Goal: Task Accomplishment & Management: Use online tool/utility

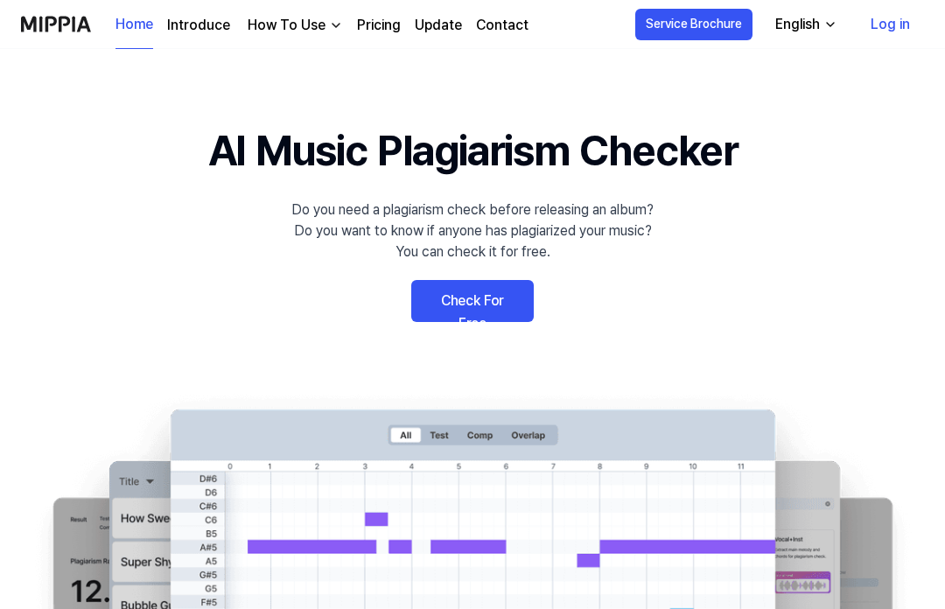
click at [496, 303] on link "Check For Free" at bounding box center [472, 301] width 122 height 42
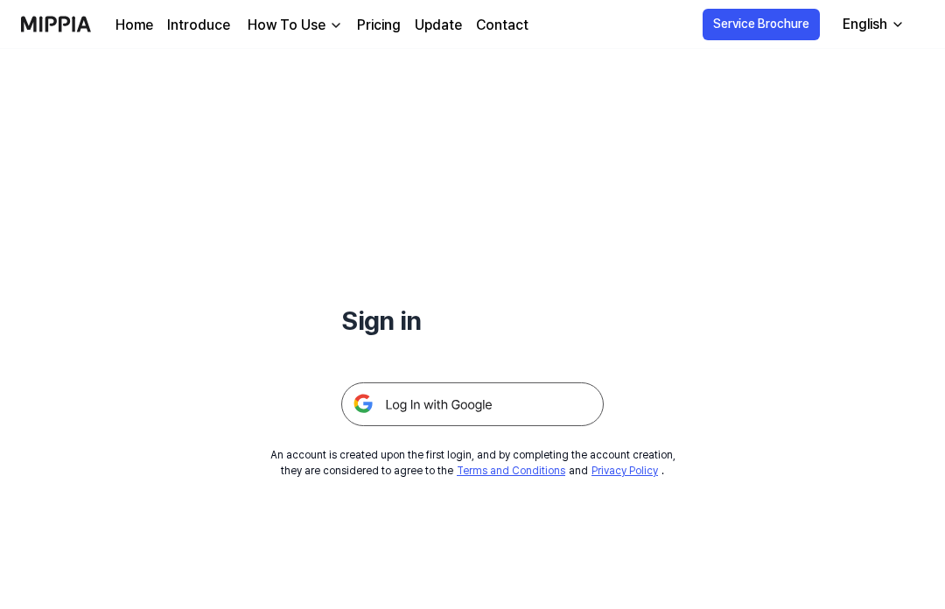
click at [530, 373] on div at bounding box center [472, 383] width 262 height 86
click at [582, 389] on img at bounding box center [472, 404] width 262 height 44
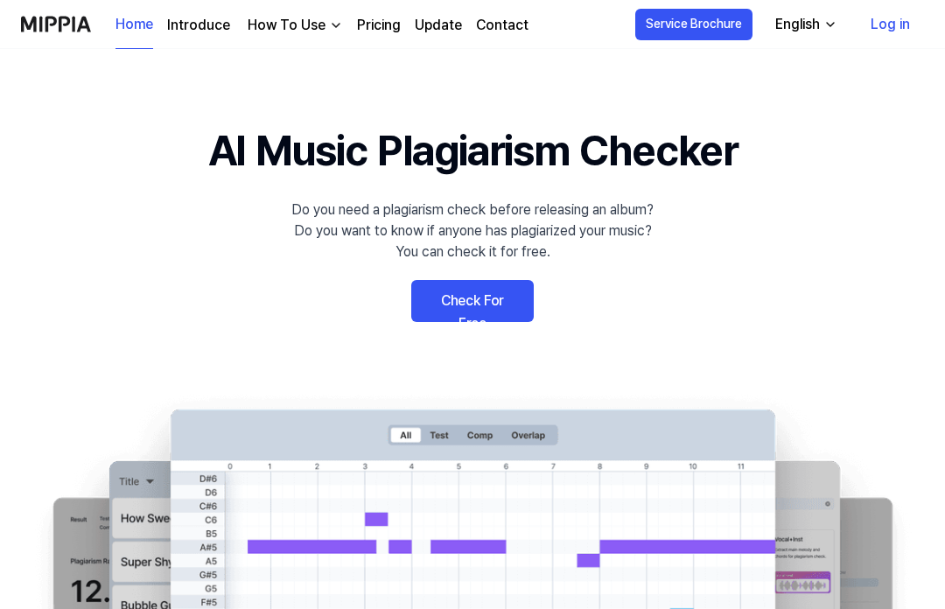
click at [189, 32] on link "Introduce" at bounding box center [198, 25] width 63 height 21
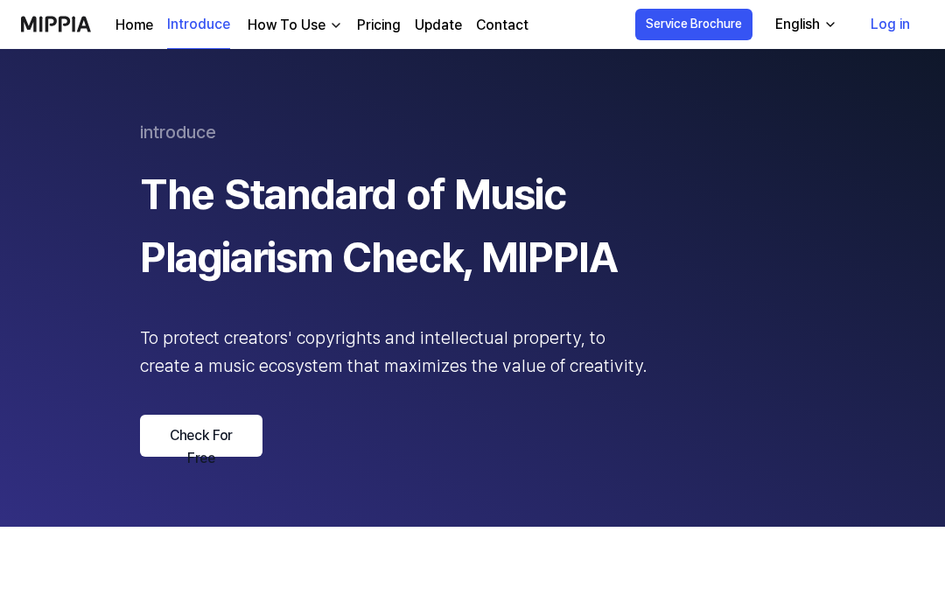
click at [301, 33] on div "How To Use" at bounding box center [286, 25] width 85 height 21
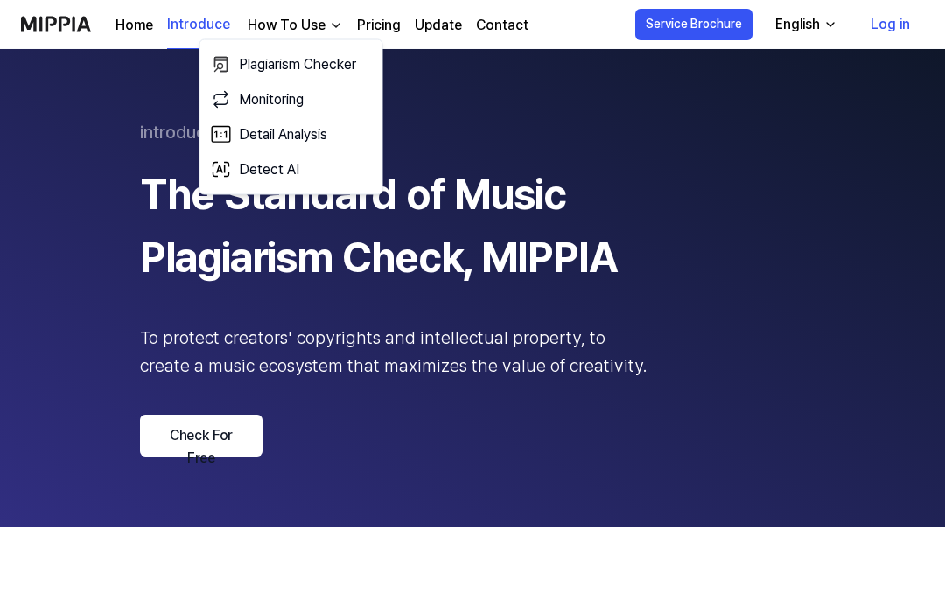
click at [330, 57] on link "Plagiarism Checker" at bounding box center [291, 64] width 168 height 35
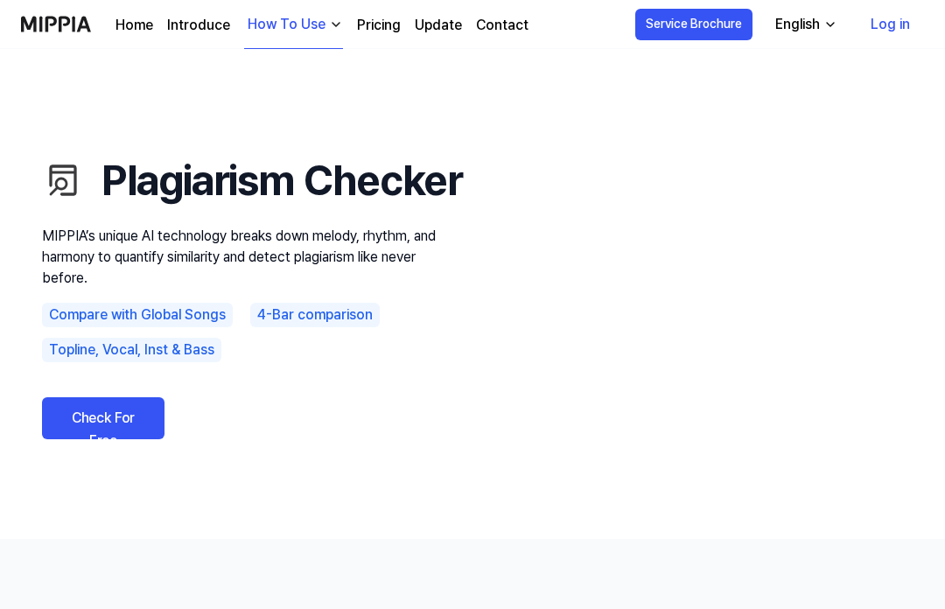
click at [86, 435] on link "Check For Free" at bounding box center [103, 418] width 122 height 42
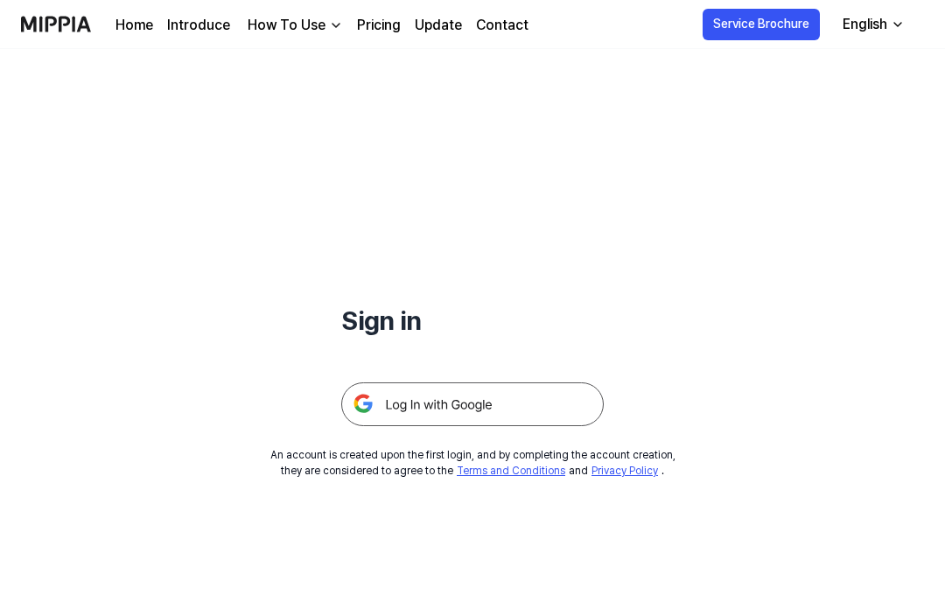
click at [427, 423] on img at bounding box center [472, 404] width 262 height 44
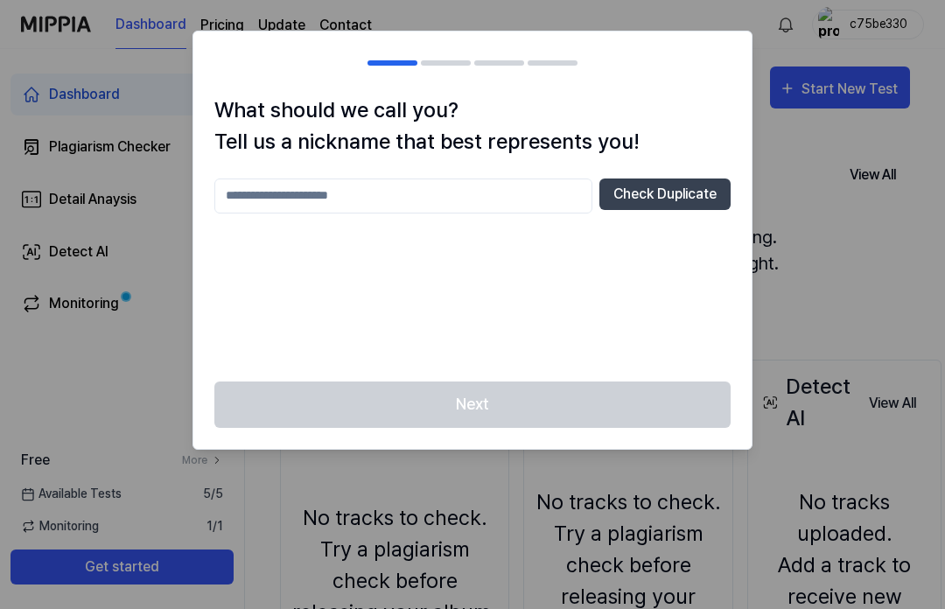
click at [499, 184] on input "text" at bounding box center [403, 195] width 378 height 35
click at [491, 195] on input "text" at bounding box center [403, 195] width 378 height 35
type input "****"
click at [666, 208] on button "Check Duplicate" at bounding box center [664, 193] width 131 height 31
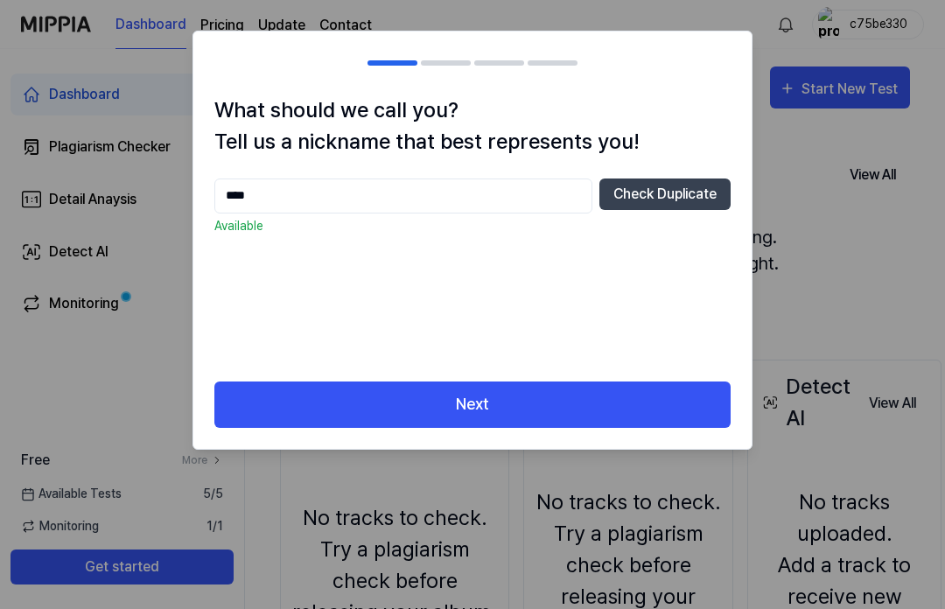
click at [572, 402] on button "Next" at bounding box center [472, 404] width 516 height 46
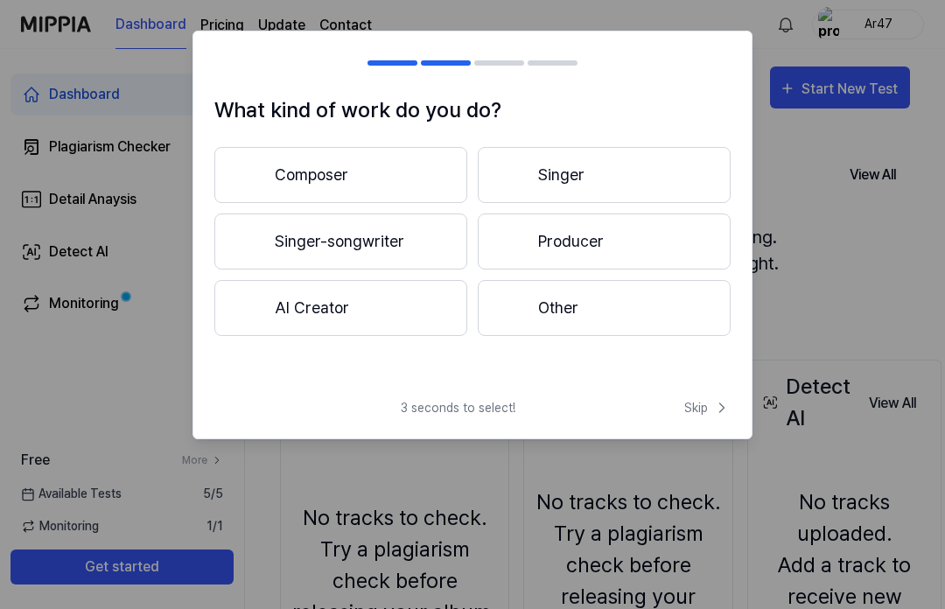
click at [242, 311] on div at bounding box center [250, 307] width 21 height 21
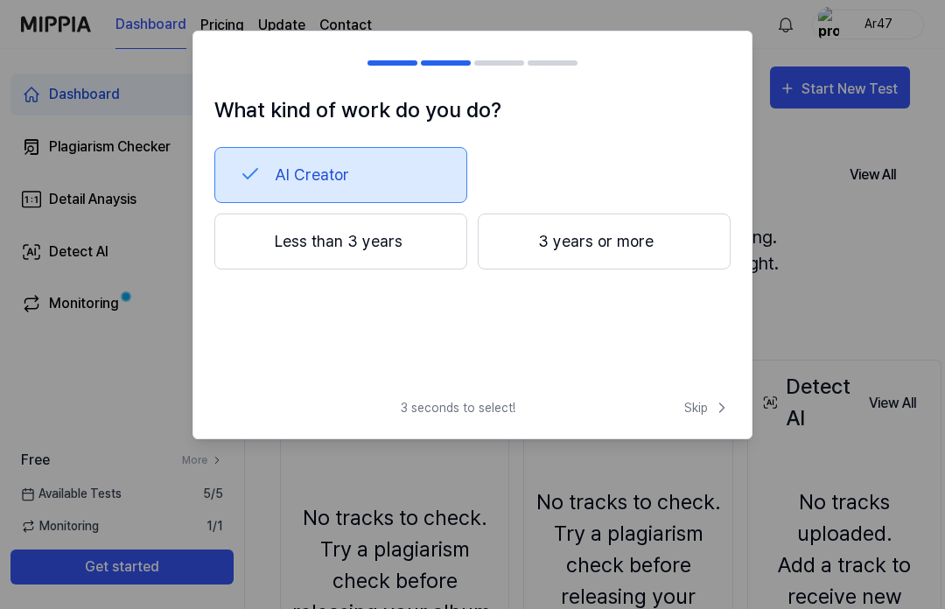
click at [250, 256] on button "Less than 3 years" at bounding box center [340, 241] width 253 height 56
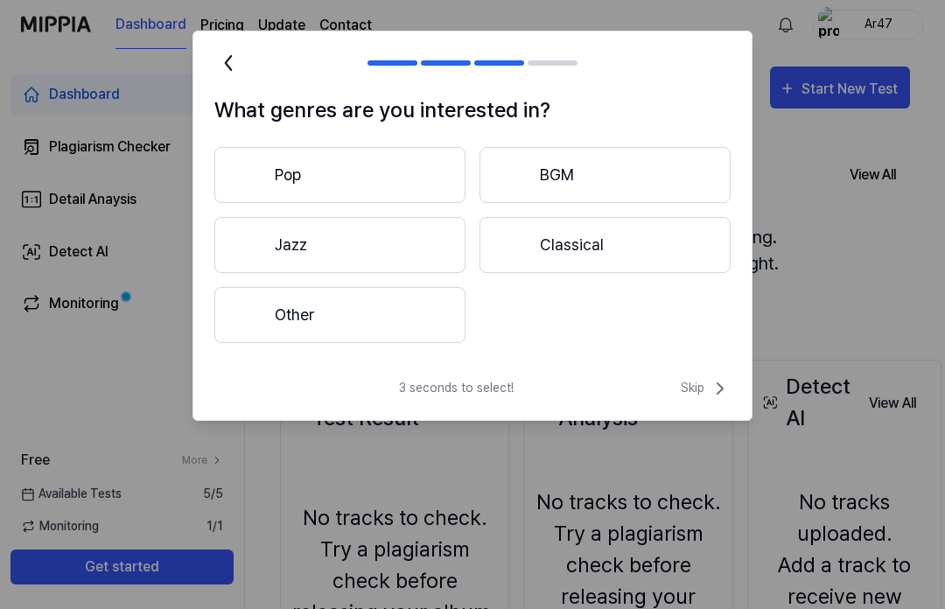
click at [251, 322] on div at bounding box center [250, 314] width 21 height 21
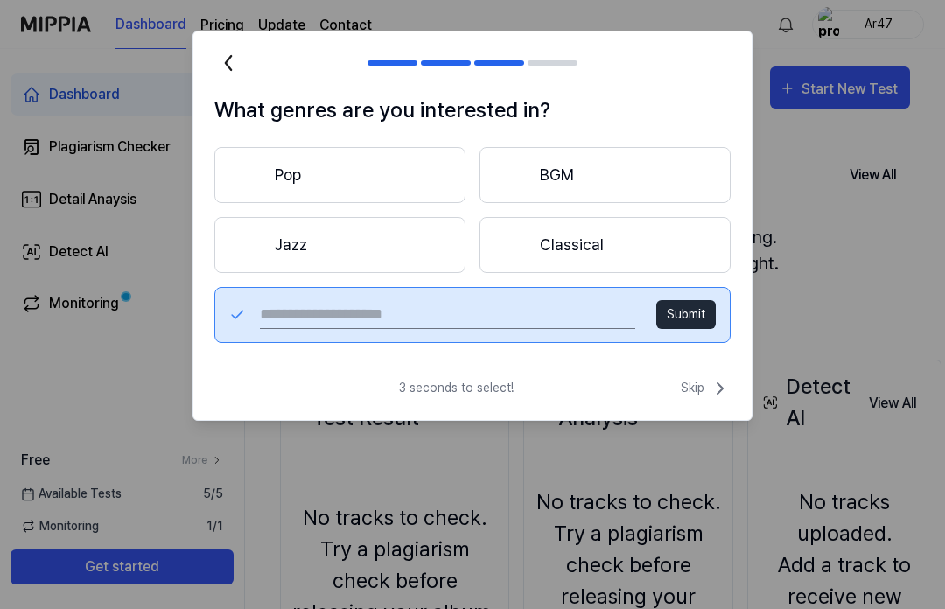
click at [451, 320] on input "text" at bounding box center [447, 315] width 375 height 28
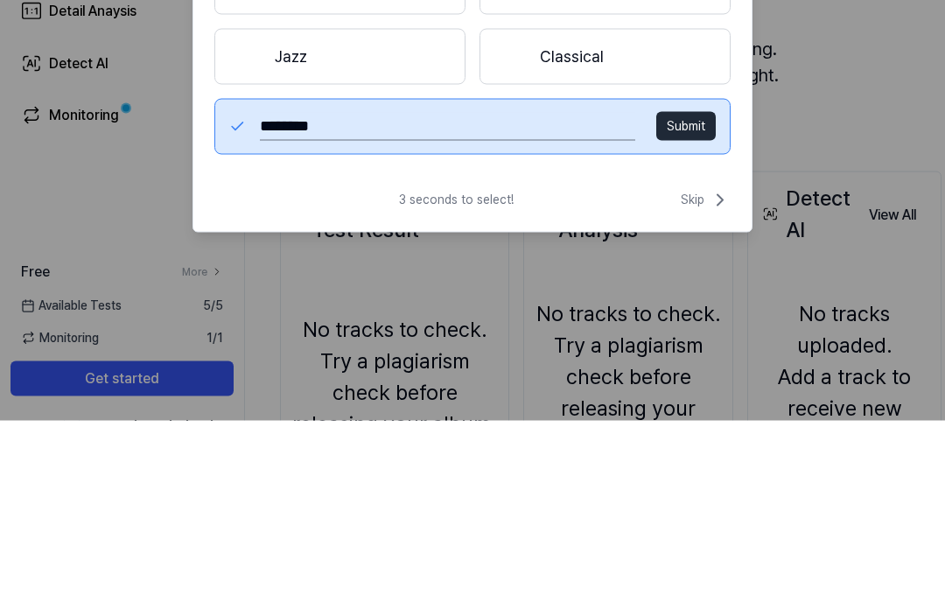
type input "*********"
click at [685, 300] on button "Submit" at bounding box center [685, 314] width 59 height 29
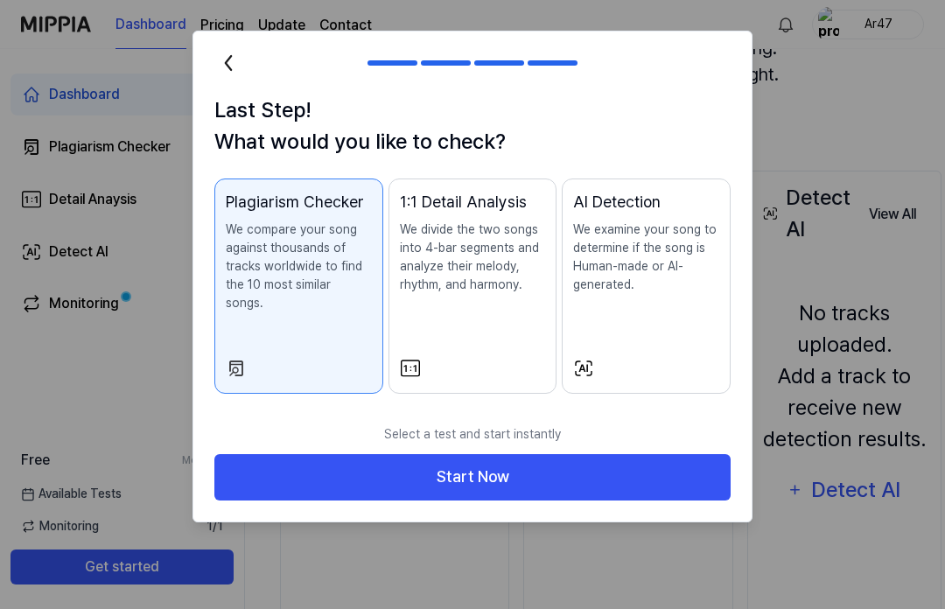
click at [241, 479] on button "Start Now" at bounding box center [472, 477] width 516 height 46
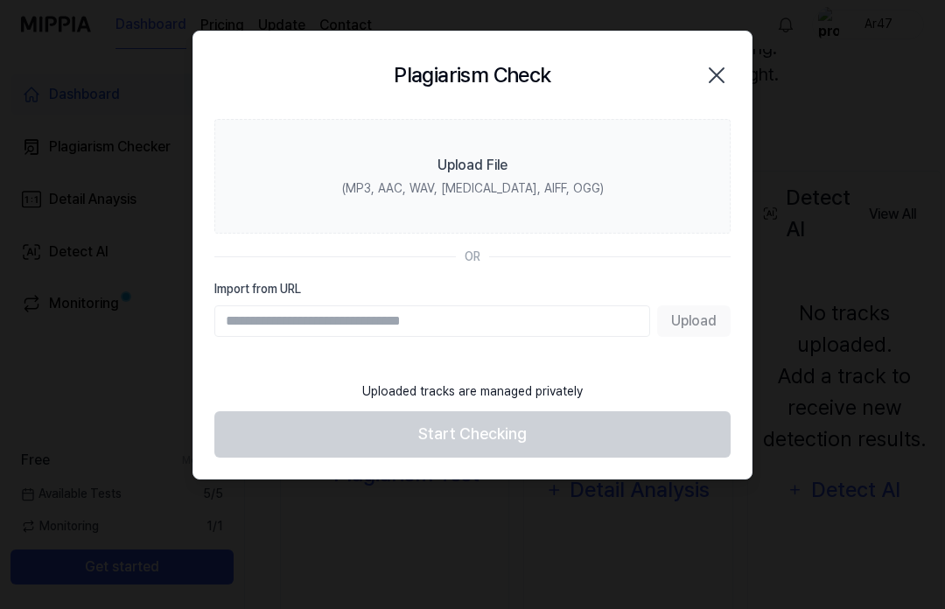
scroll to position [188, 0]
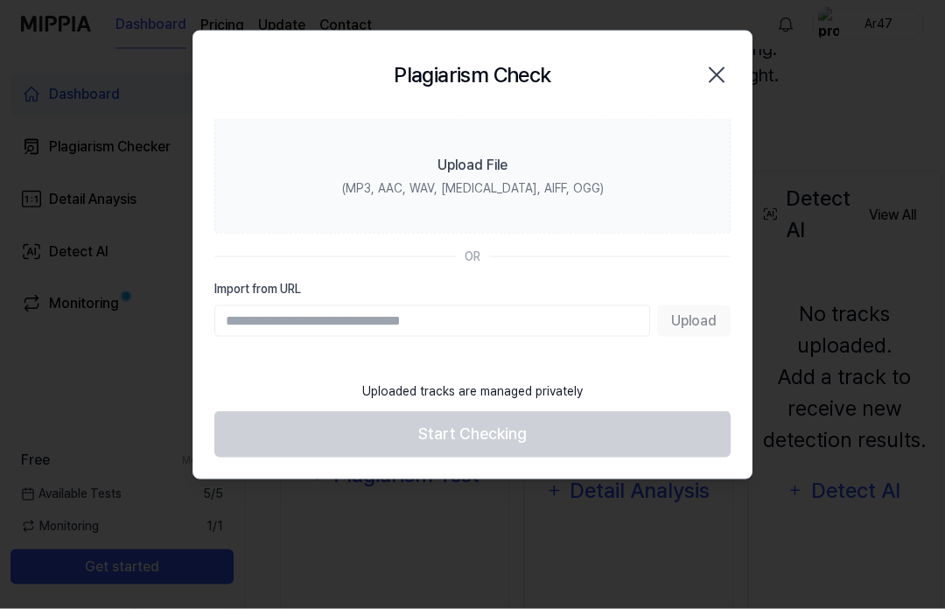
click at [556, 177] on label "Upload File (MP3, AAC, WAV, FLAC, AIFF, OGG)" at bounding box center [472, 176] width 516 height 115
click at [0, 0] on input "Upload File (MP3, AAC, WAV, FLAC, AIFF, OGG)" at bounding box center [0, 0] width 0 height 0
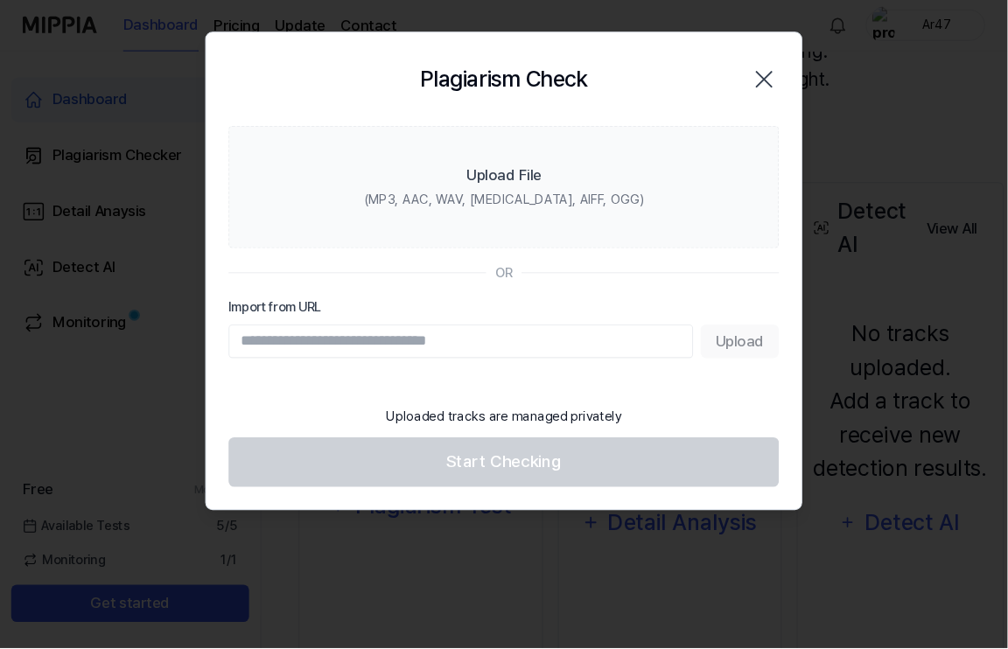
scroll to position [189, 0]
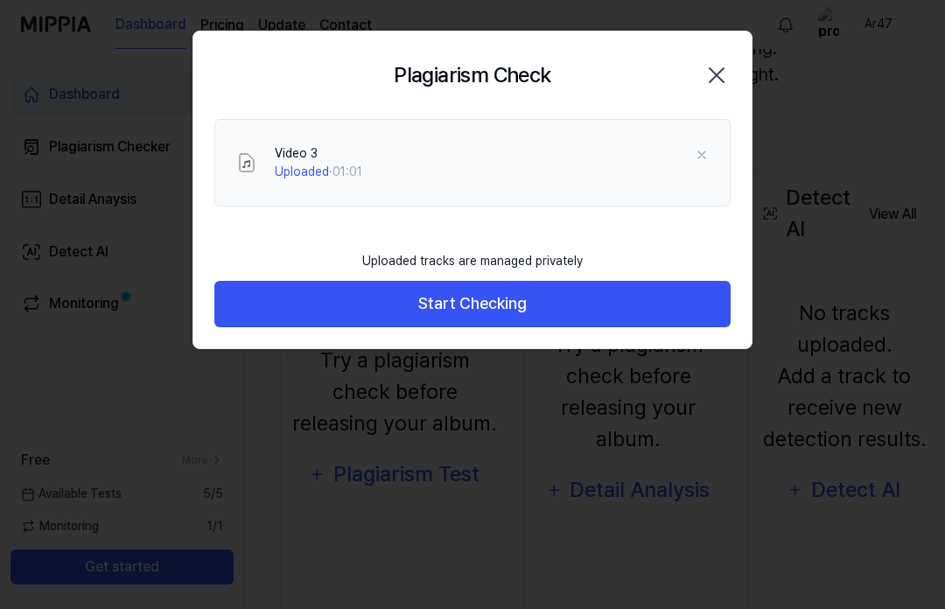
click at [619, 283] on button "Start Checking" at bounding box center [472, 304] width 516 height 46
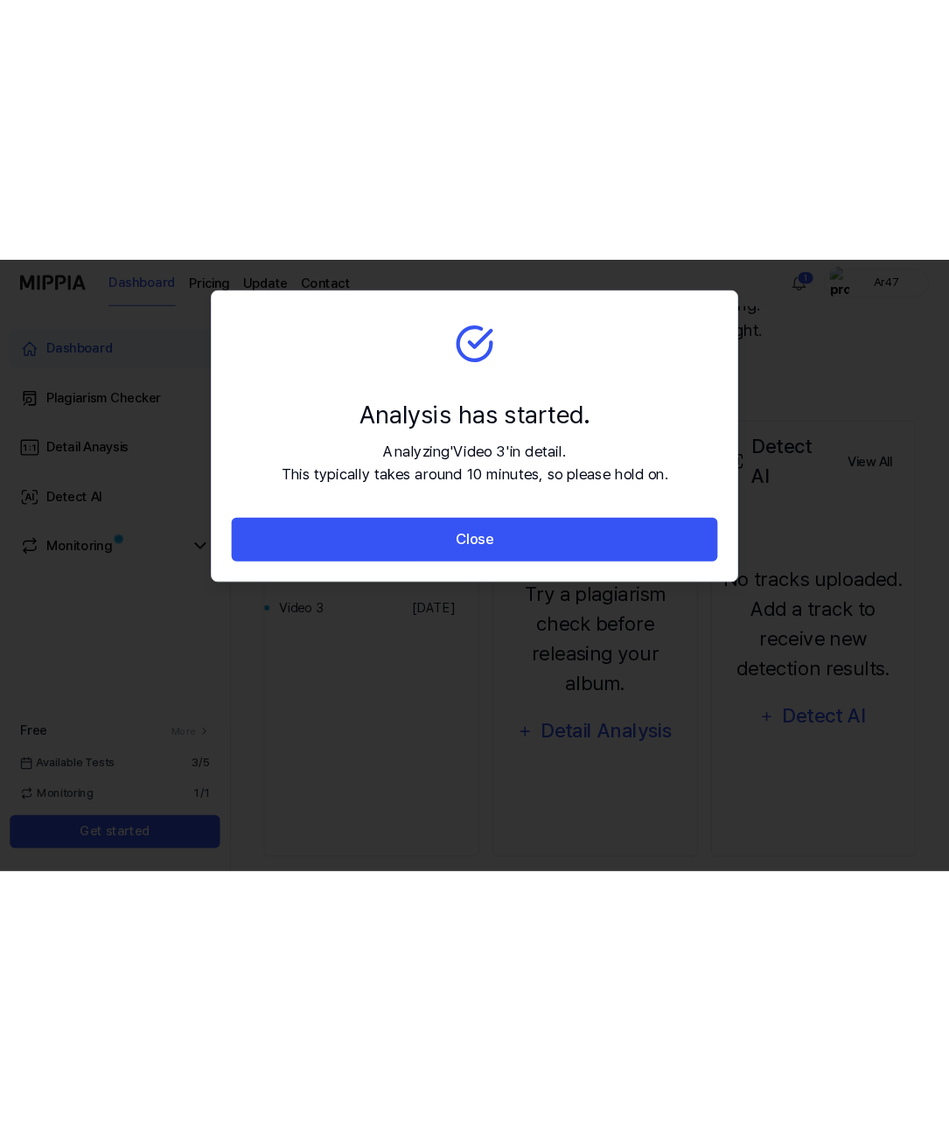
scroll to position [0, 0]
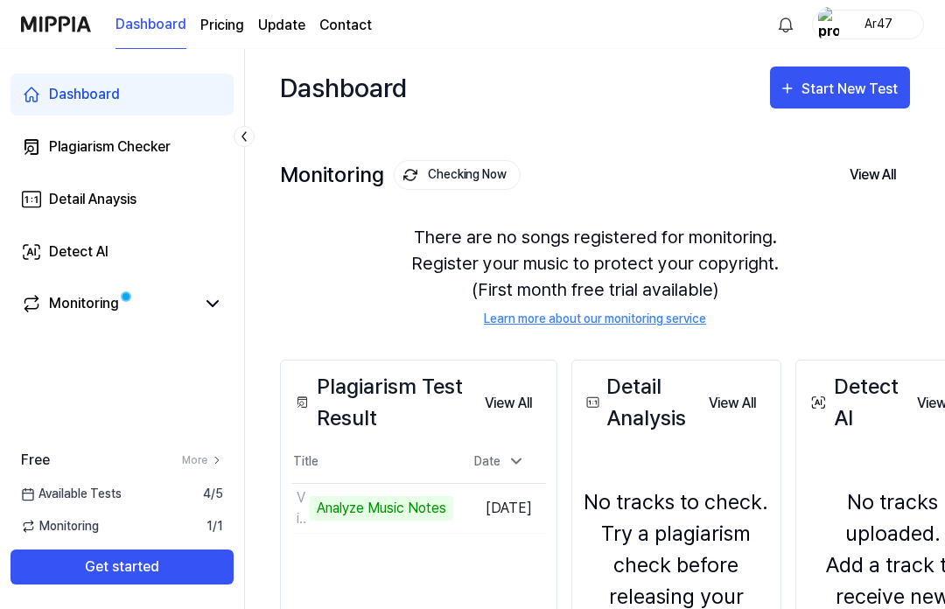
click at [871, 87] on div "Start New Test" at bounding box center [851, 89] width 100 height 23
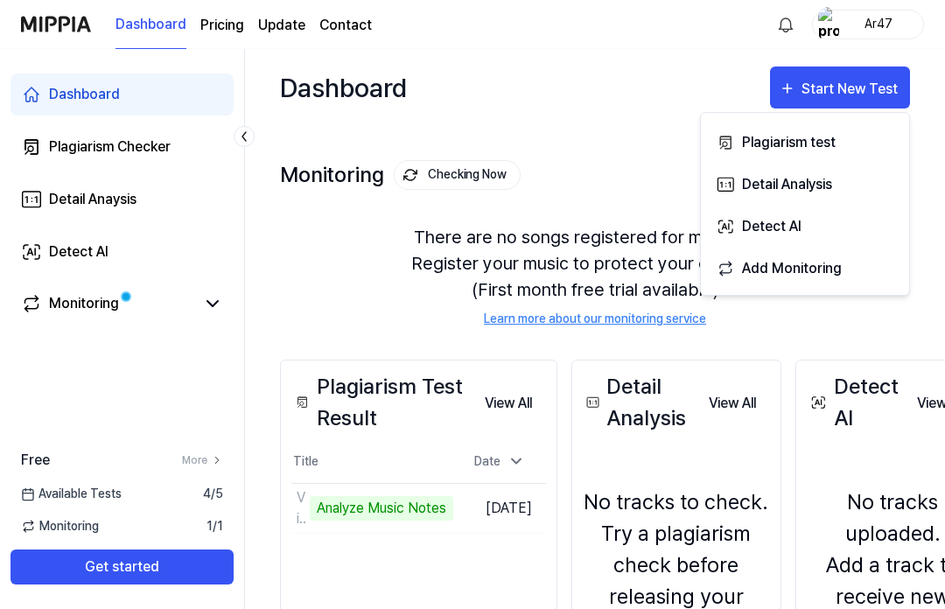
click at [856, 143] on div "Plagiarism test" at bounding box center [818, 142] width 152 height 23
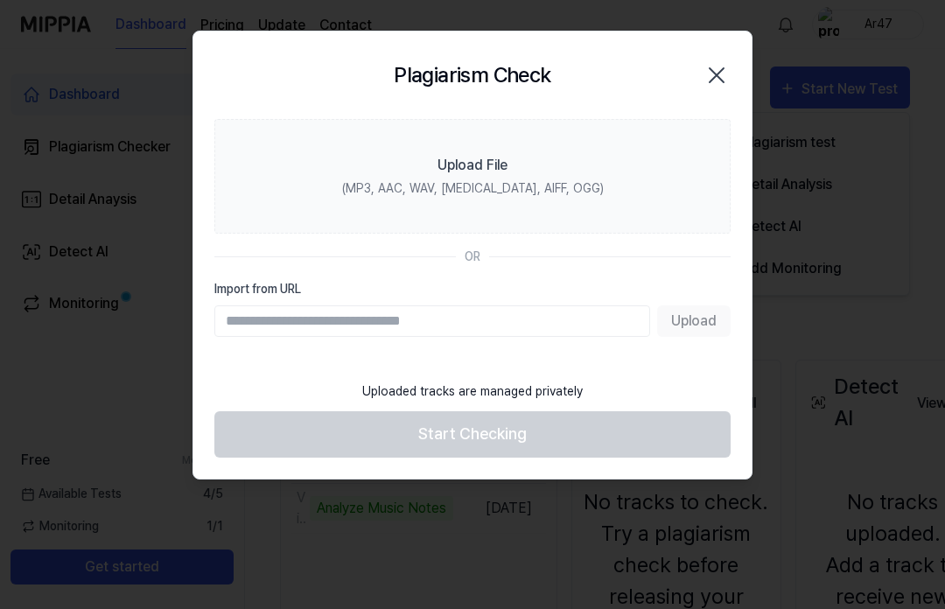
click at [604, 157] on label "Upload File (MP3, AAC, WAV, FLAC, AIFF, OGG)" at bounding box center [472, 176] width 516 height 115
click at [0, 0] on input "Upload File (MP3, AAC, WAV, FLAC, AIFF, OGG)" at bounding box center [0, 0] width 0 height 0
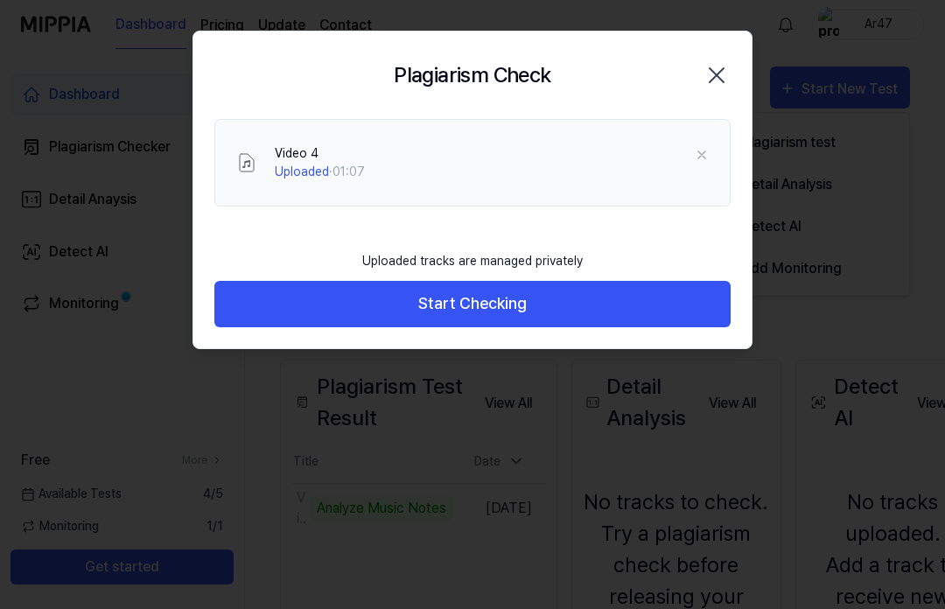
click at [636, 311] on button "Start Checking" at bounding box center [472, 304] width 516 height 46
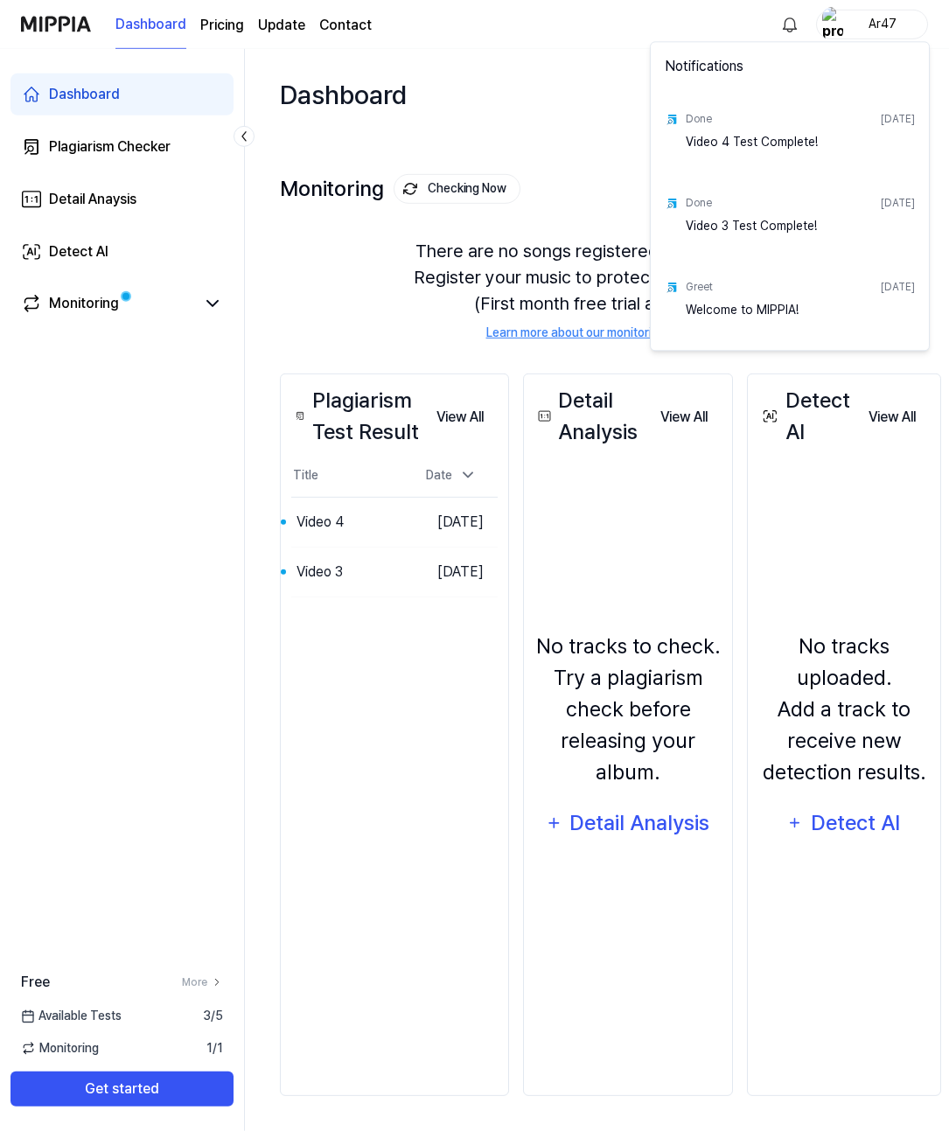
click at [863, 135] on div "Video 4 Test Complete!" at bounding box center [800, 151] width 229 height 35
click at [743, 149] on div "Video 4 Test Complete!" at bounding box center [800, 151] width 229 height 35
click at [784, 226] on div "Video 3 Test Complete!" at bounding box center [800, 235] width 229 height 35
click at [757, 216] on div "Done [DATE]" at bounding box center [800, 204] width 229 height 28
click at [428, 506] on html "Dashboard Pricing Update Contact Ar47 Dashboard Plagiarism Checker Detail Anays…" at bounding box center [474, 565] width 949 height 1131
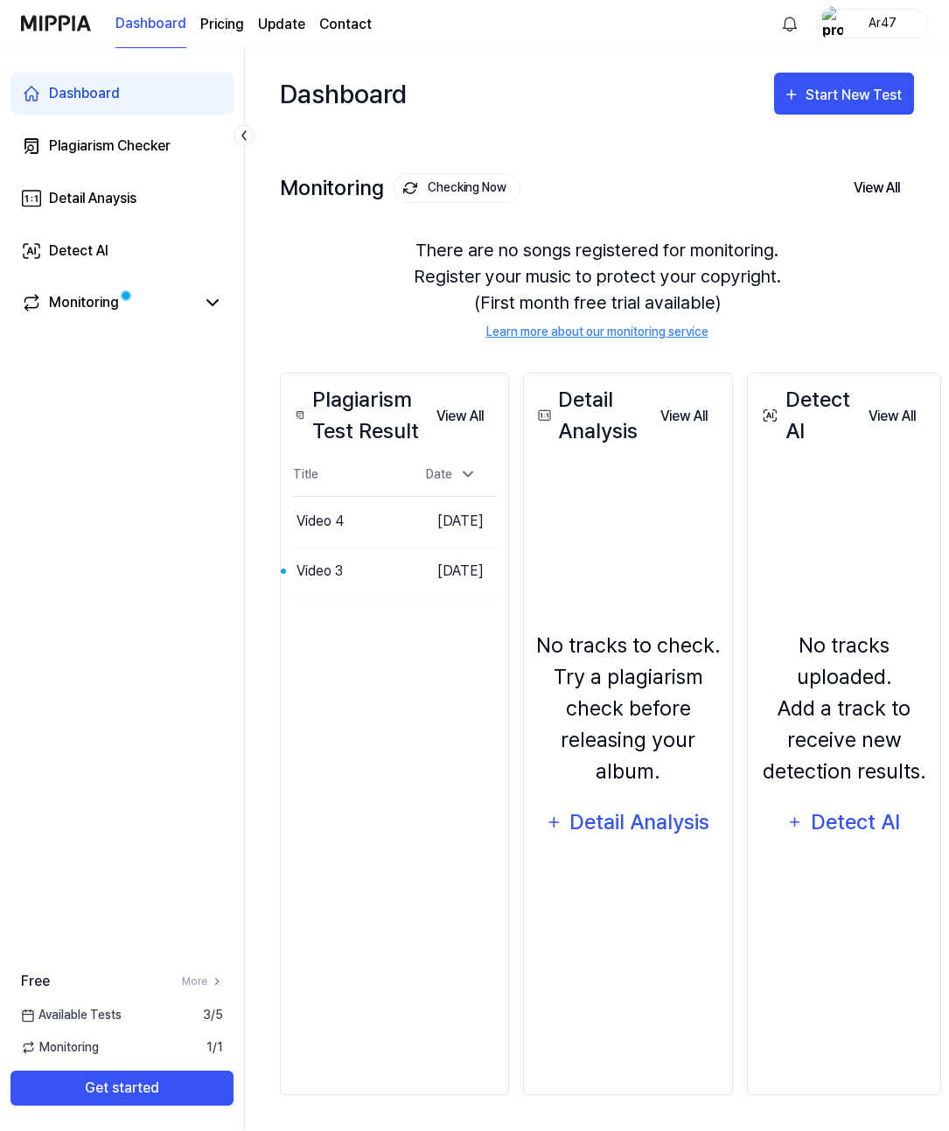
scroll to position [80, 0]
click at [0, 0] on button "Go to Results" at bounding box center [0, 0] width 0 height 0
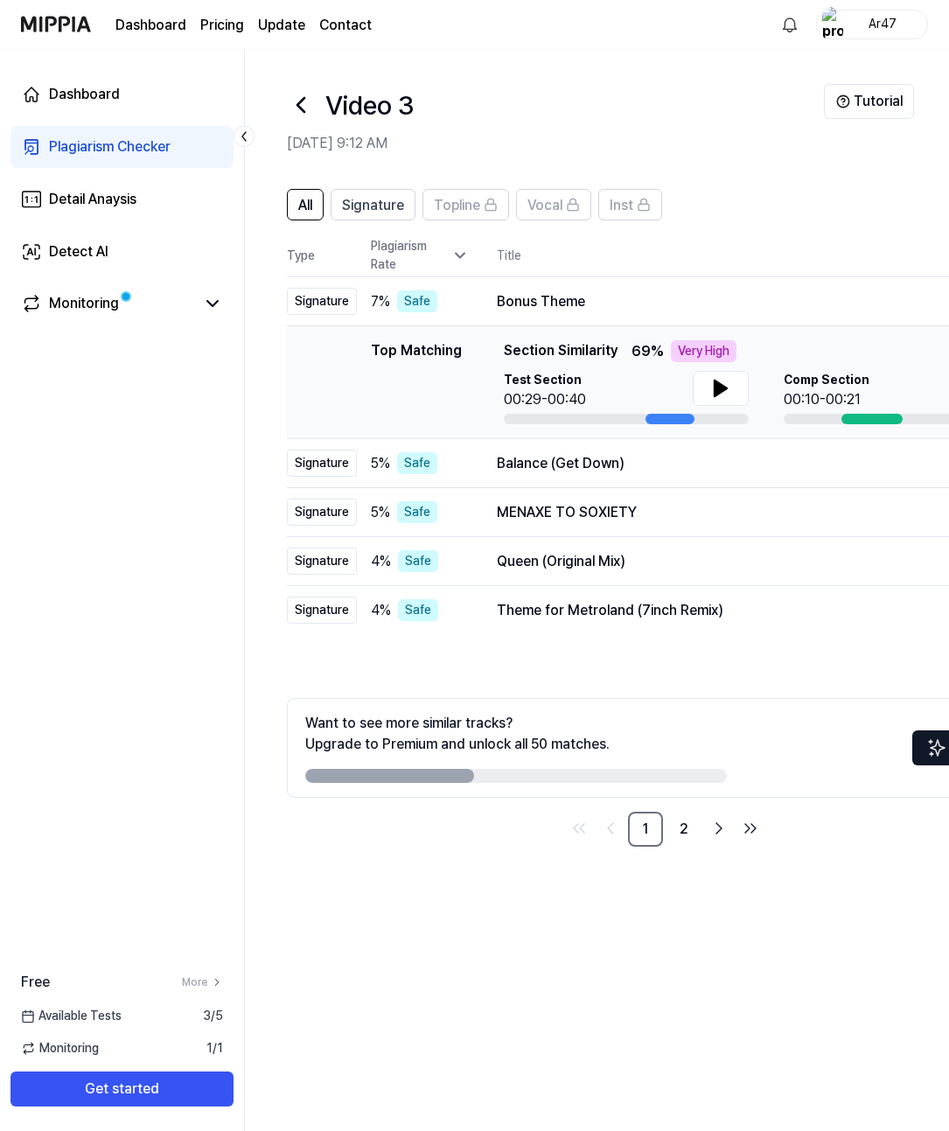
click at [724, 386] on icon at bounding box center [720, 388] width 21 height 21
click at [716, 393] on icon at bounding box center [717, 388] width 3 height 14
click at [716, 393] on icon at bounding box center [721, 389] width 12 height 16
click at [716, 395] on icon at bounding box center [717, 388] width 3 height 14
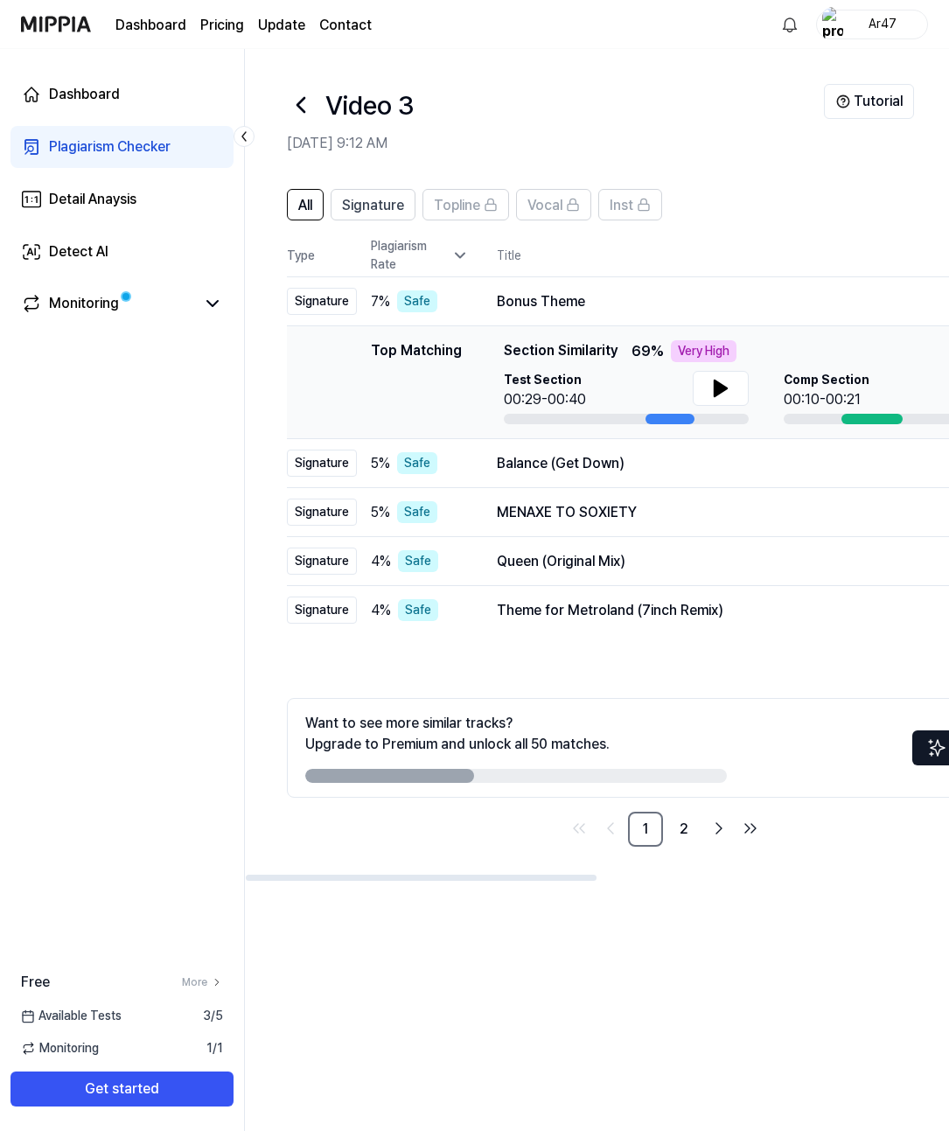
click at [405, 290] on div "Safe" at bounding box center [417, 301] width 40 height 22
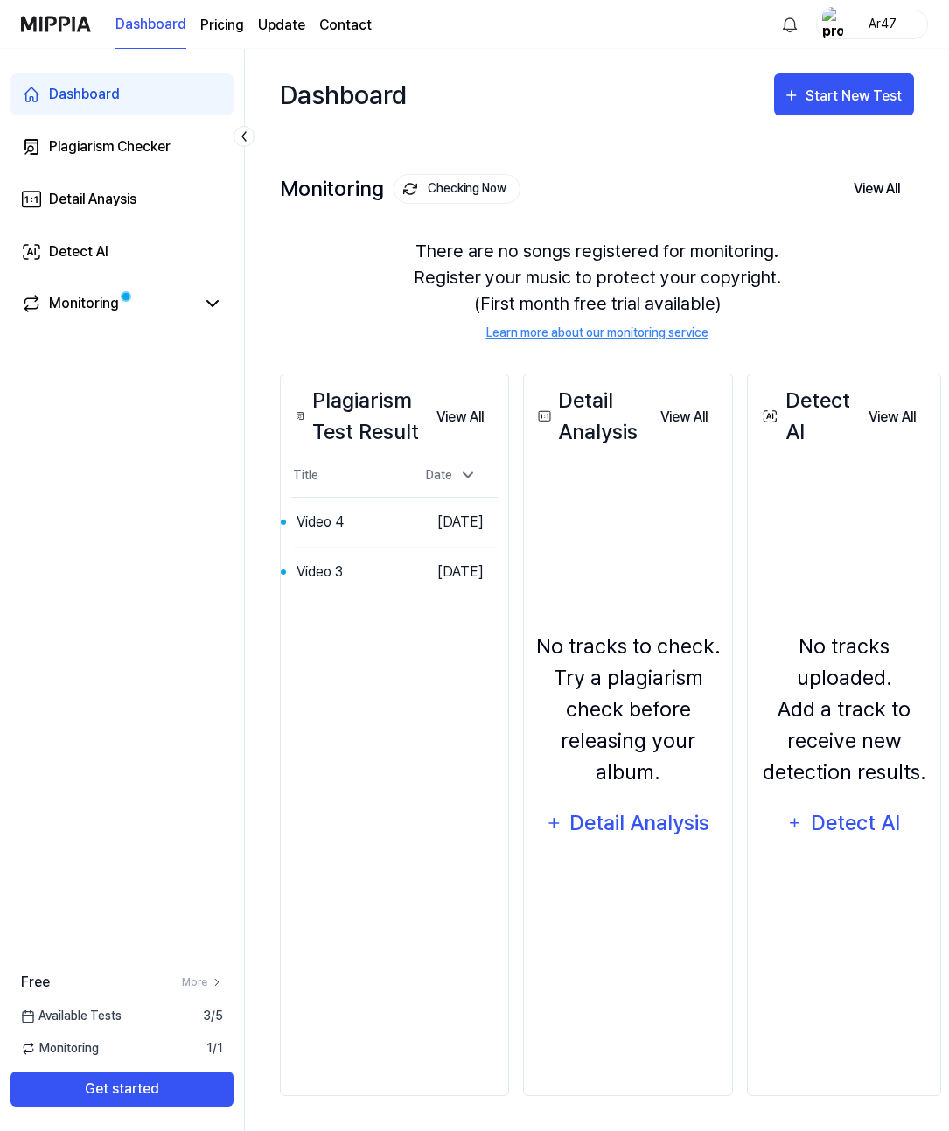
click at [304, 532] on div "Video 4" at bounding box center [320, 522] width 47 height 21
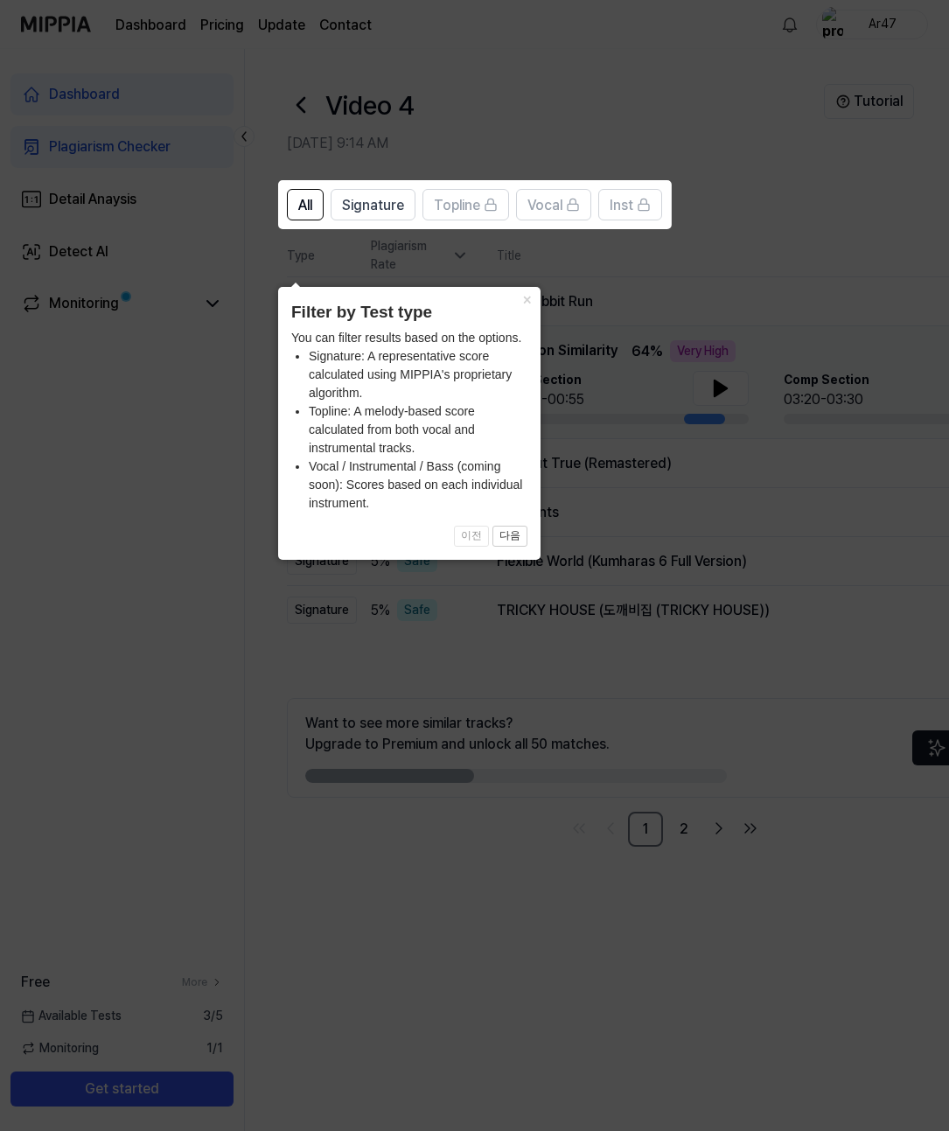
click at [304, 210] on span "All" at bounding box center [305, 205] width 14 height 21
click at [533, 287] on button "×" at bounding box center [527, 299] width 28 height 24
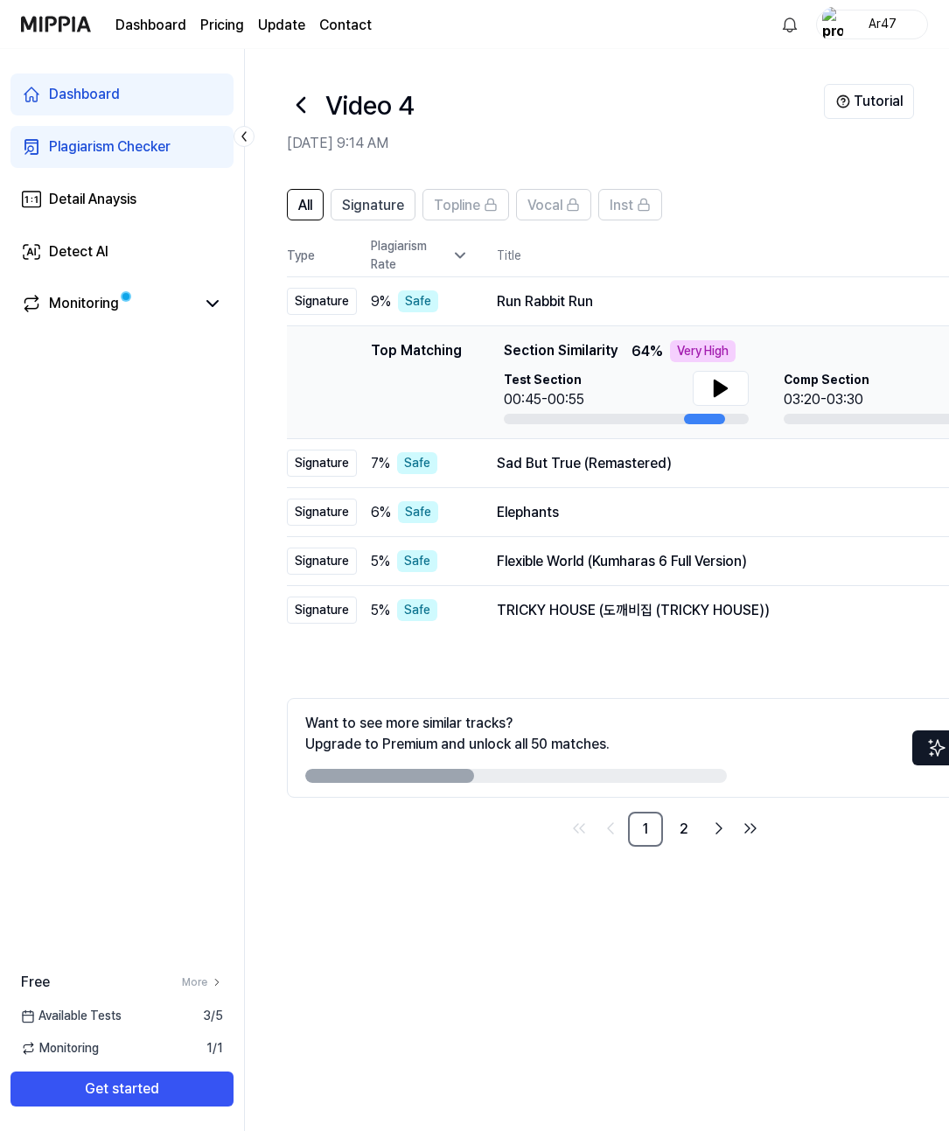
click at [722, 391] on icon at bounding box center [721, 389] width 12 height 16
click at [725, 406] on button at bounding box center [721, 388] width 56 height 35
click at [726, 403] on button at bounding box center [721, 388] width 56 height 35
click at [723, 393] on icon at bounding box center [724, 388] width 3 height 14
click at [736, 347] on div "Very High" at bounding box center [703, 351] width 66 height 22
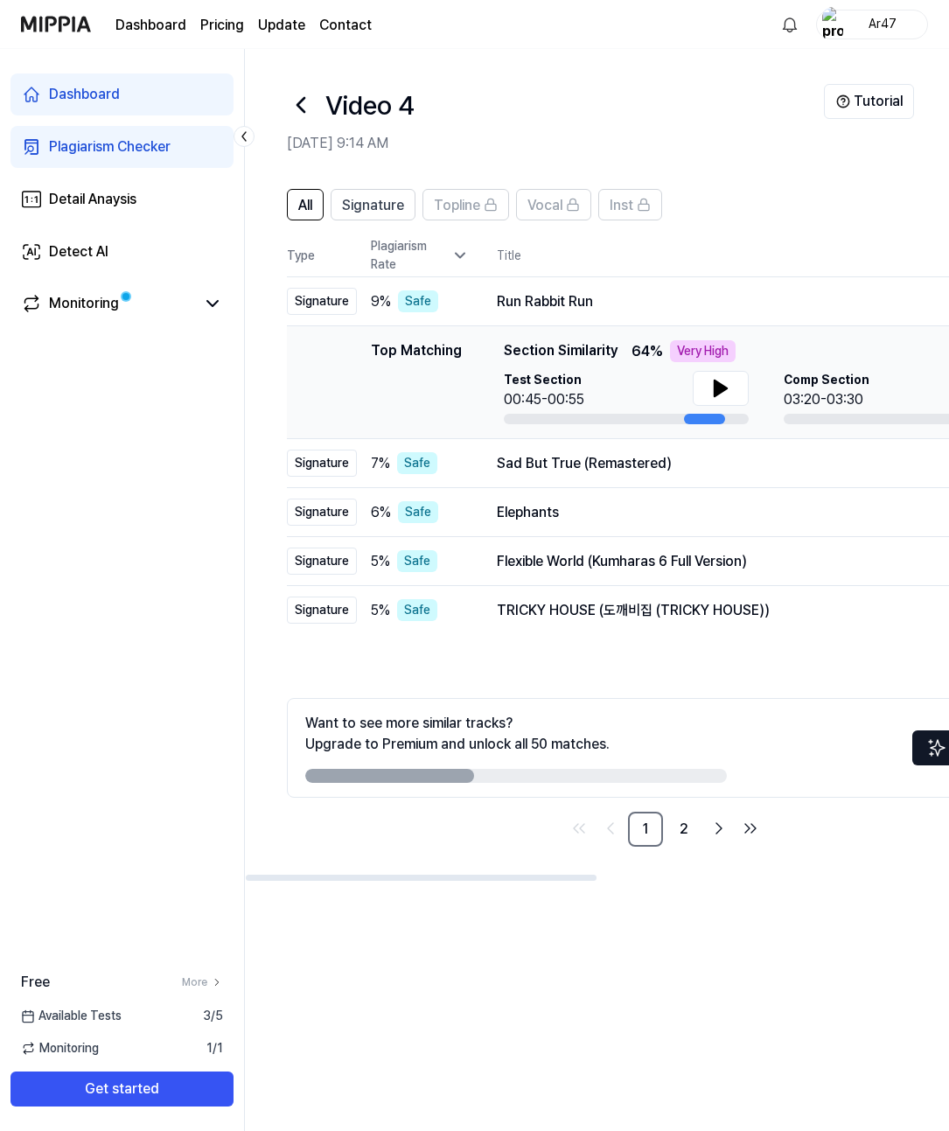
click at [731, 388] on button at bounding box center [721, 388] width 56 height 35
click at [729, 406] on button at bounding box center [721, 388] width 56 height 35
click at [566, 424] on div at bounding box center [626, 419] width 245 height 10
click at [680, 844] on link "2" at bounding box center [684, 829] width 35 height 35
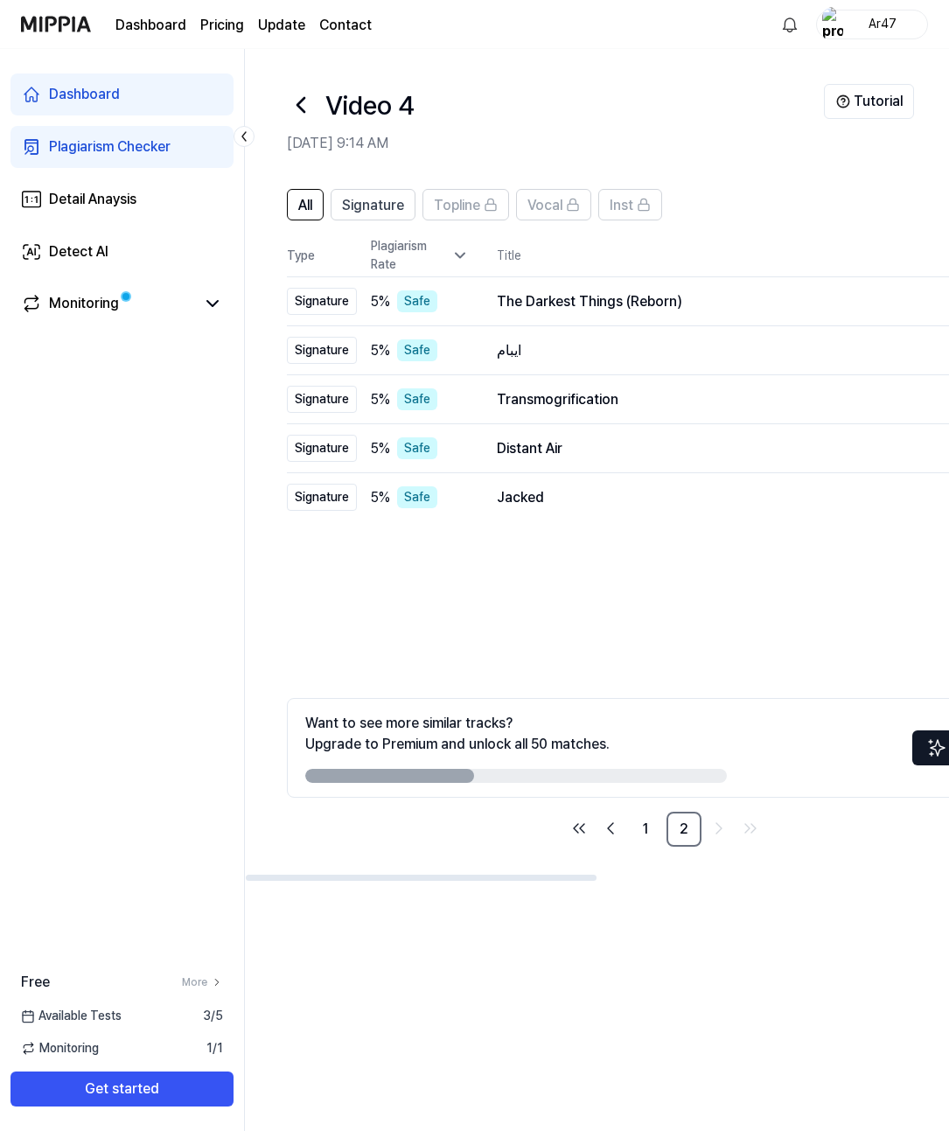
click at [653, 449] on div "Distant Air" at bounding box center [756, 448] width 518 height 21
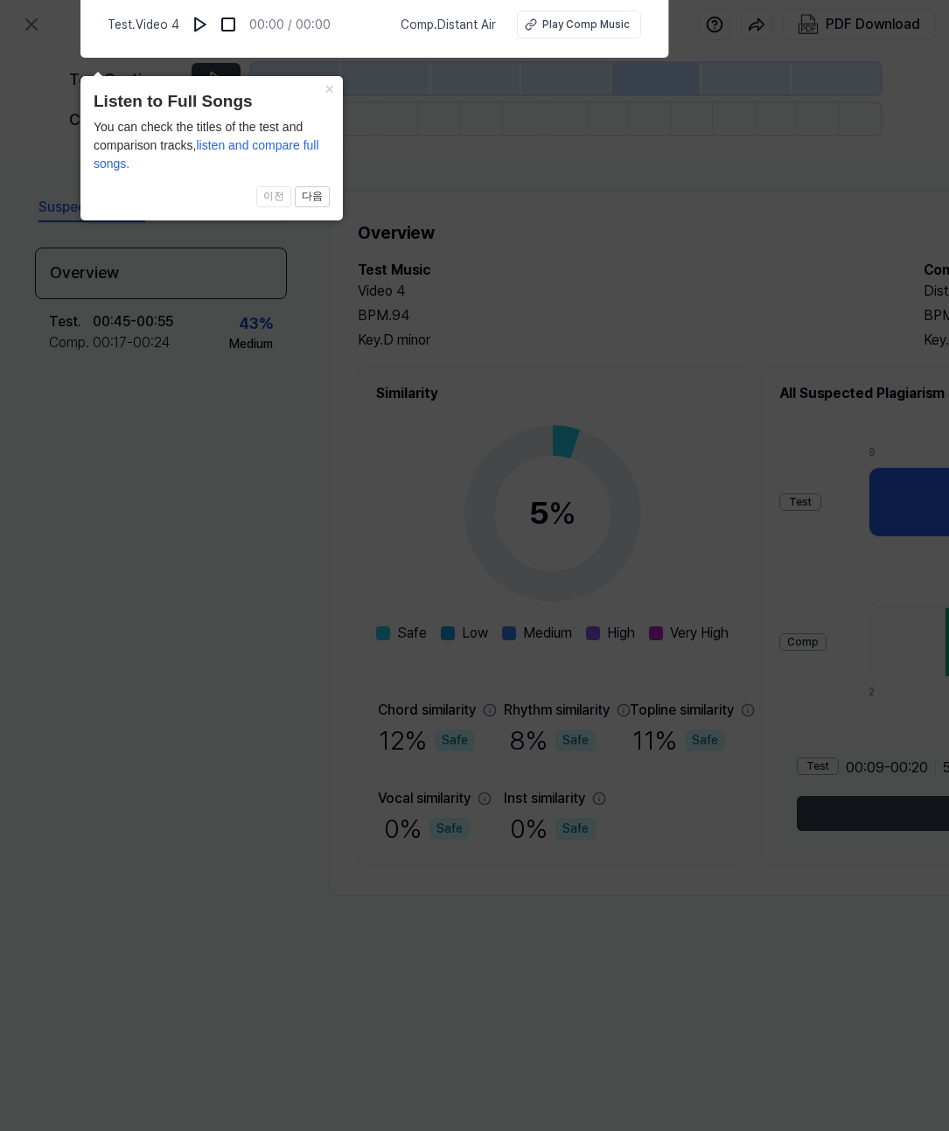
click at [336, 79] on button "×" at bounding box center [329, 88] width 28 height 24
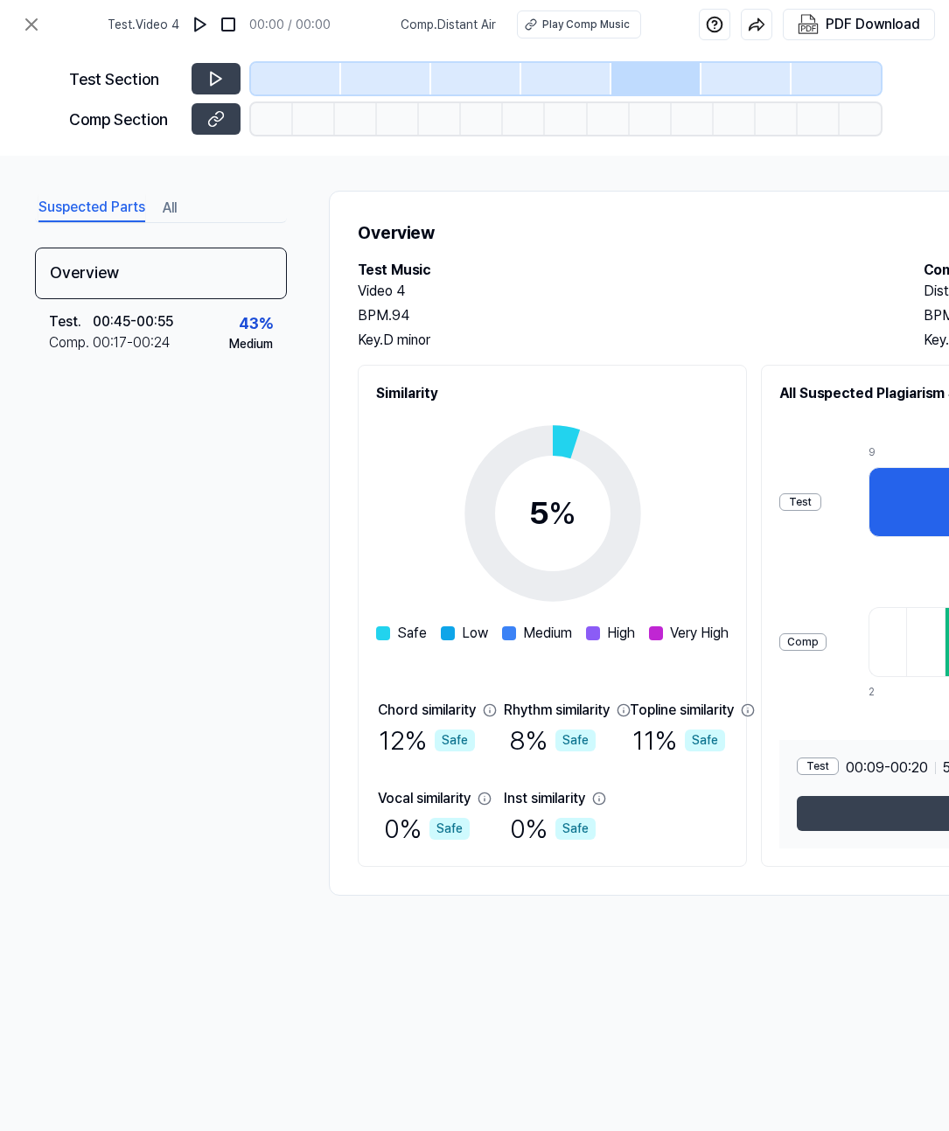
click at [562, 471] on icon at bounding box center [553, 513] width 219 height 219
click at [569, 441] on circle at bounding box center [552, 514] width 146 height 146
click at [591, 519] on icon at bounding box center [553, 513] width 219 height 219
